Goal: Navigation & Orientation: Find specific page/section

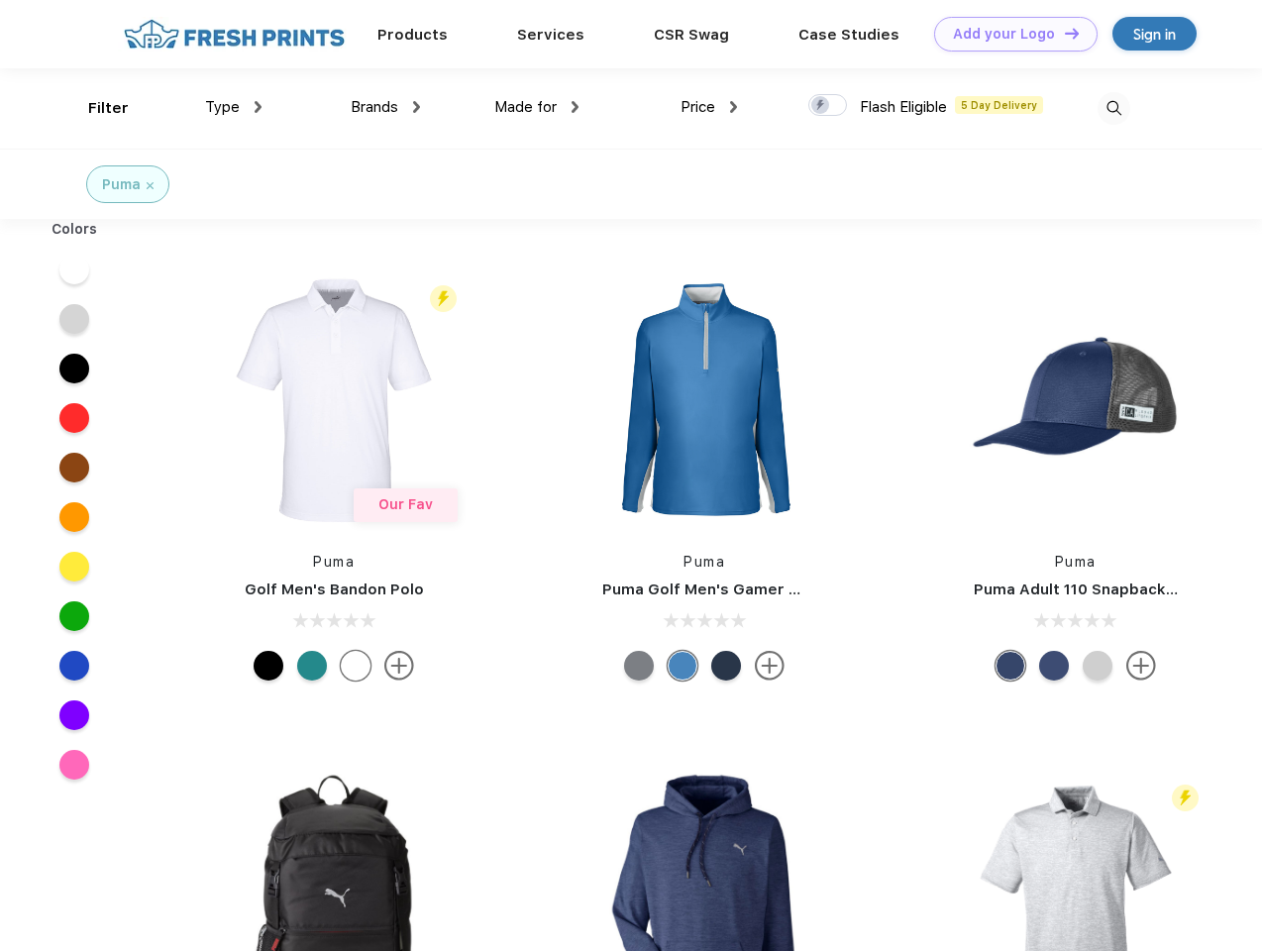
click at [1009, 34] on link "Add your Logo Design Tool" at bounding box center [1015, 34] width 163 height 35
click at [0, 0] on div "Design Tool" at bounding box center [0, 0] width 0 height 0
click at [1063, 33] on link "Add your Logo Design Tool" at bounding box center [1015, 34] width 163 height 35
click at [95, 108] on div "Filter" at bounding box center [108, 108] width 41 height 23
click at [234, 107] on span "Type" at bounding box center [222, 107] width 35 height 18
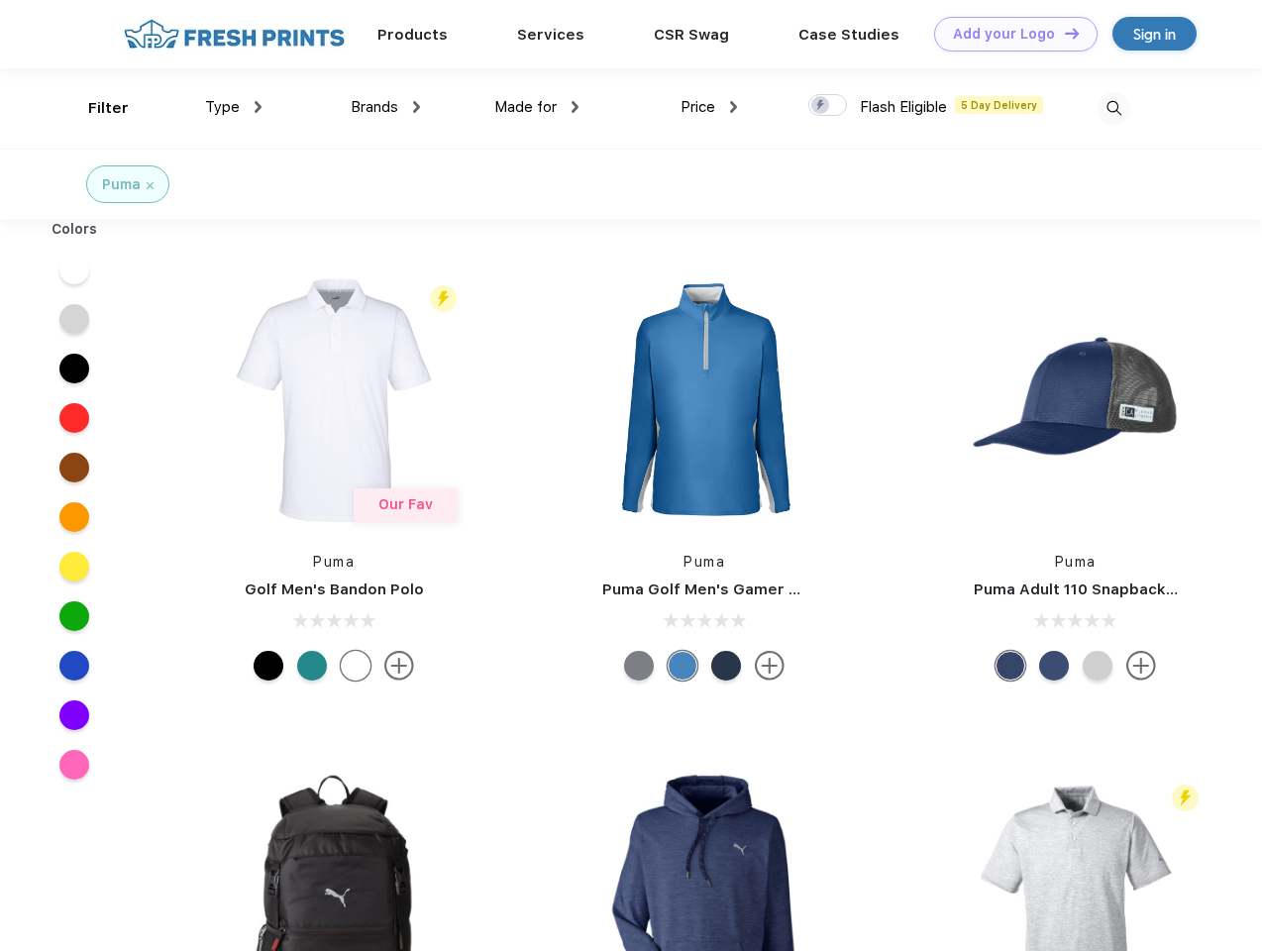
click at [385, 107] on span "Brands" at bounding box center [375, 107] width 48 height 18
click at [537, 107] on span "Made for" at bounding box center [525, 107] width 62 height 18
click at [709, 107] on span "Price" at bounding box center [698, 107] width 35 height 18
click at [828, 106] on div at bounding box center [828, 105] width 39 height 22
click at [821, 106] on input "checkbox" at bounding box center [815, 99] width 13 height 13
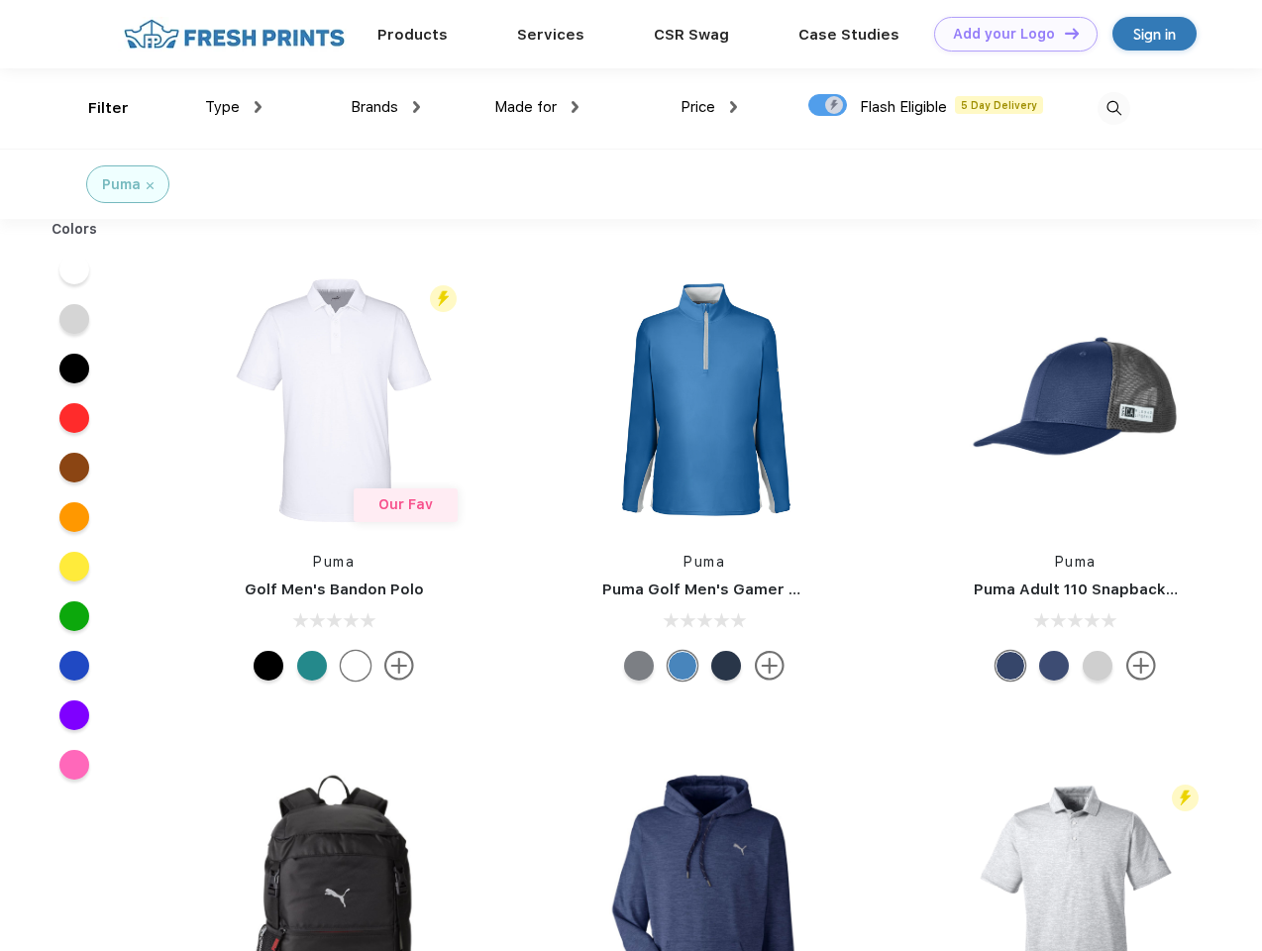
click at [1114, 108] on img at bounding box center [1114, 108] width 33 height 33
